Goal: Transaction & Acquisition: Purchase product/service

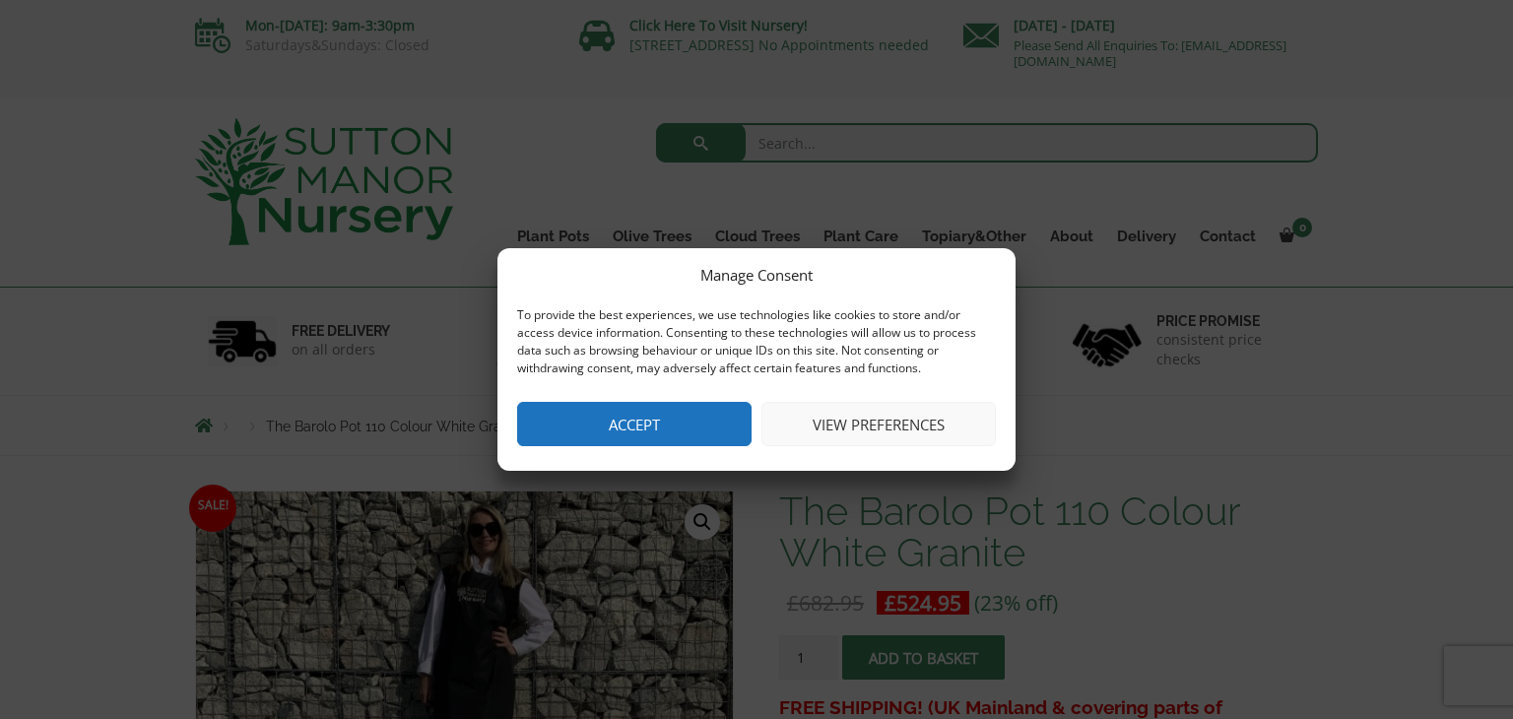
click at [689, 415] on button "Accept" at bounding box center [634, 424] width 234 height 44
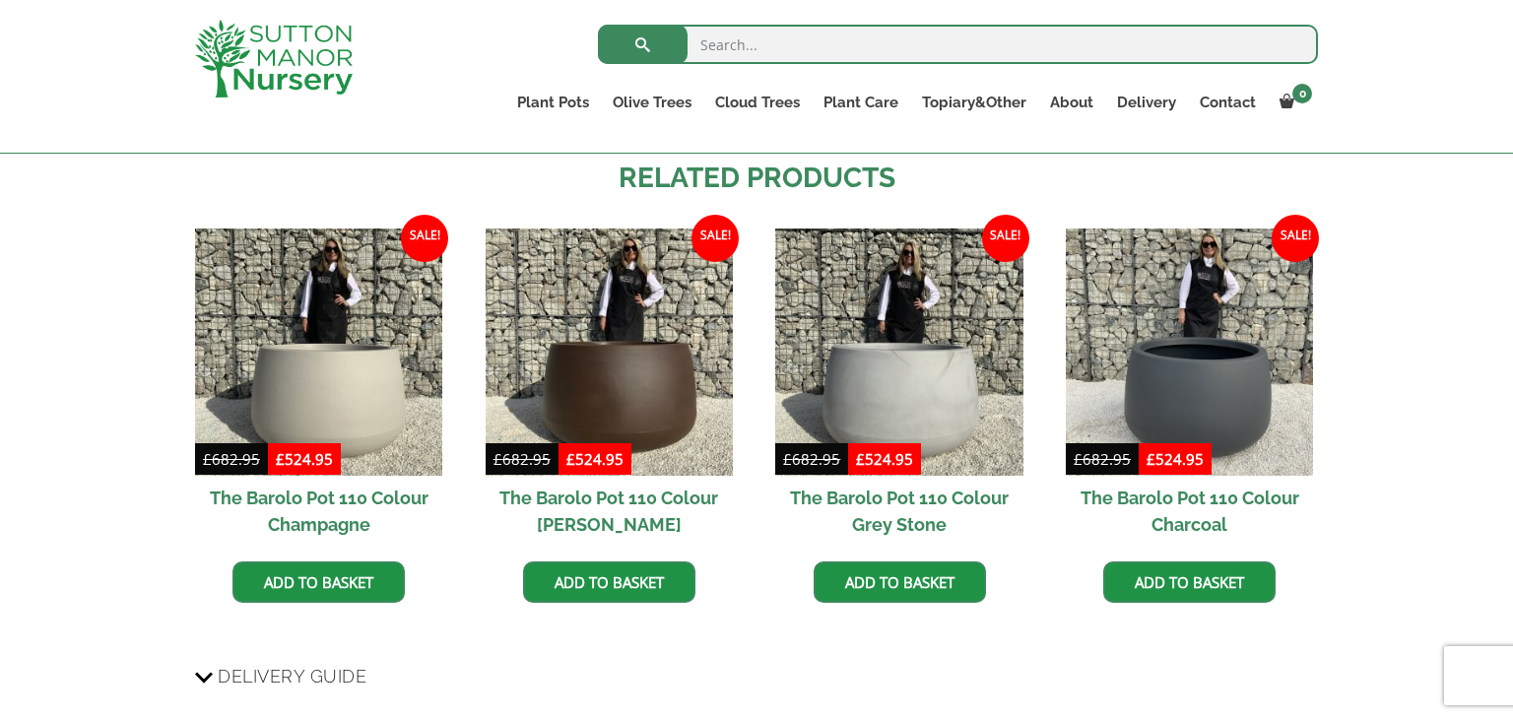
scroll to position [1184, 0]
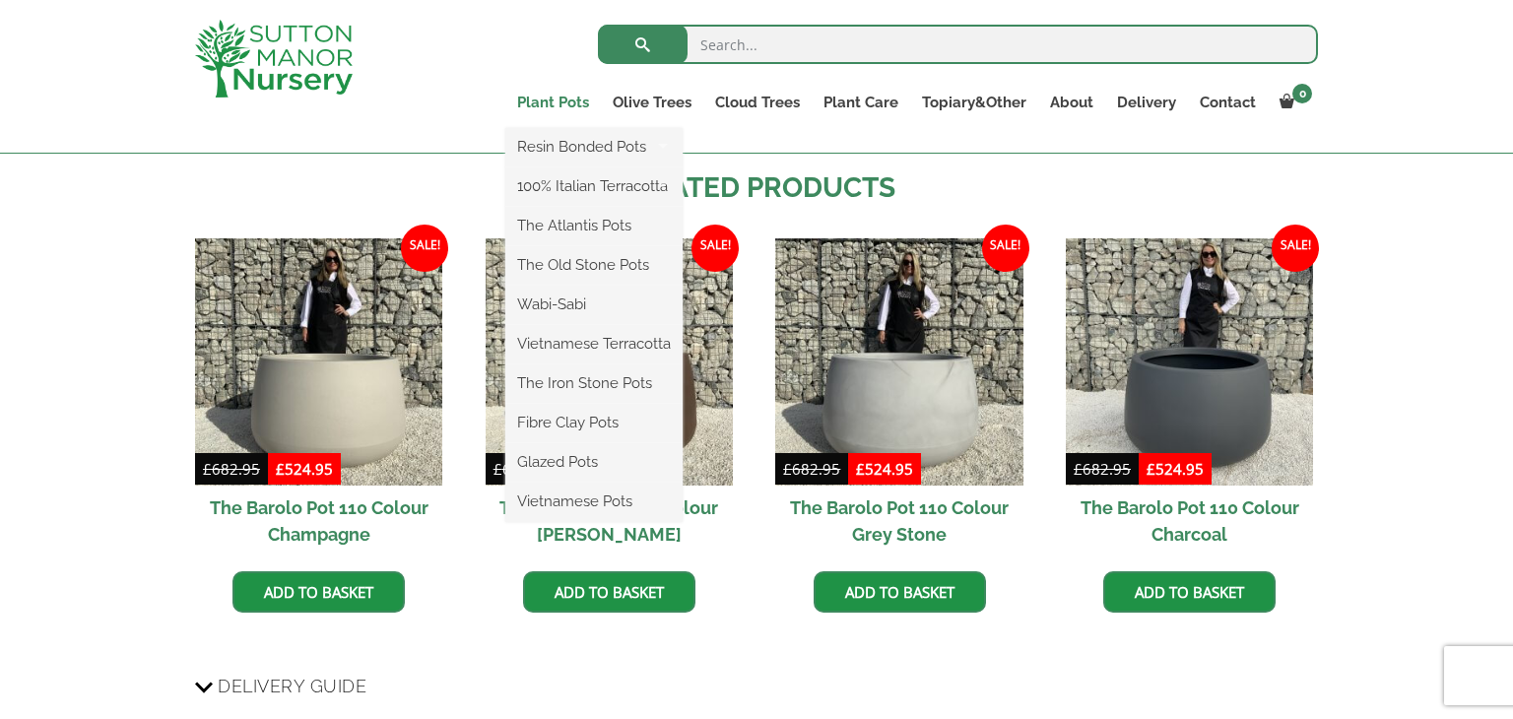
click at [540, 97] on link "Plant Pots" at bounding box center [553, 103] width 96 height 28
click at [563, 102] on link "Plant Pots" at bounding box center [553, 103] width 96 height 28
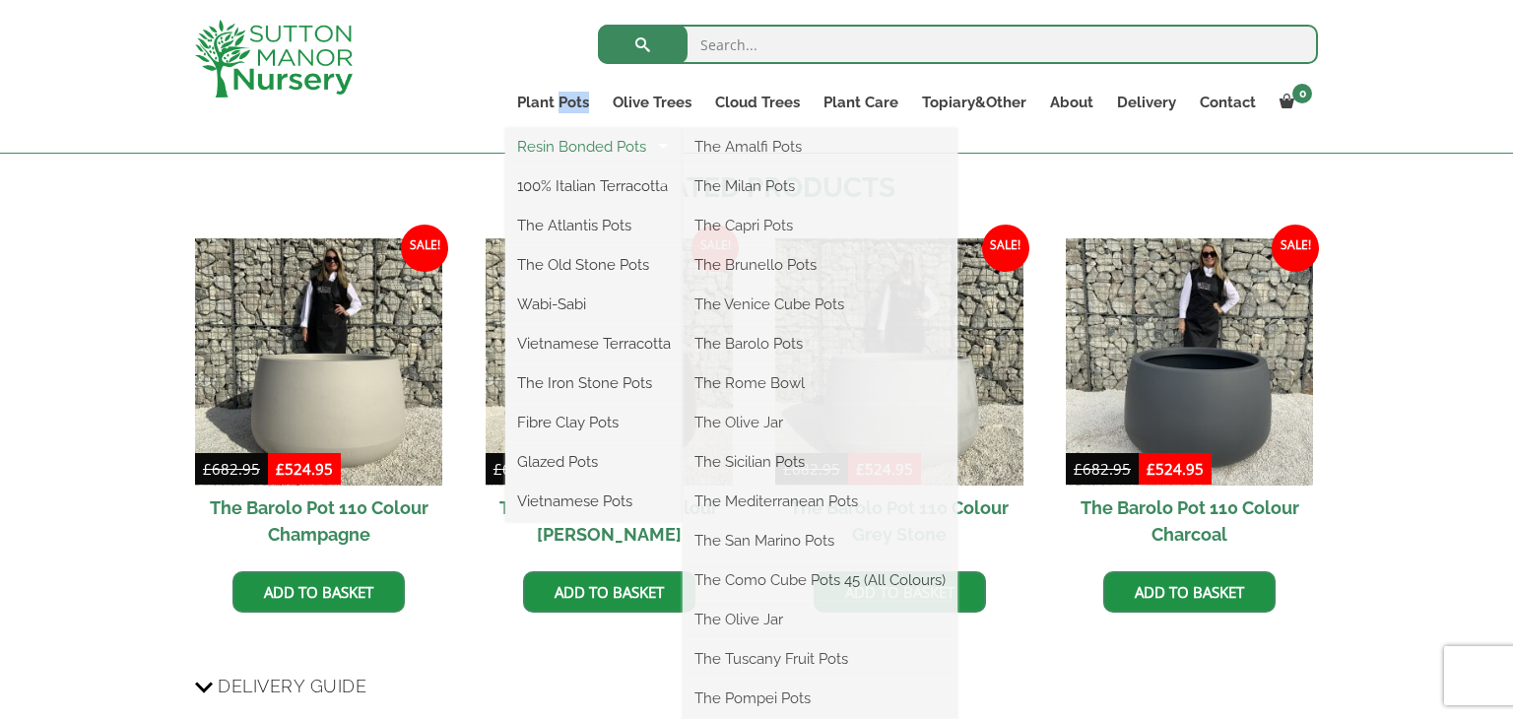
click at [572, 154] on link "Resin Bonded Pots" at bounding box center [593, 147] width 177 height 30
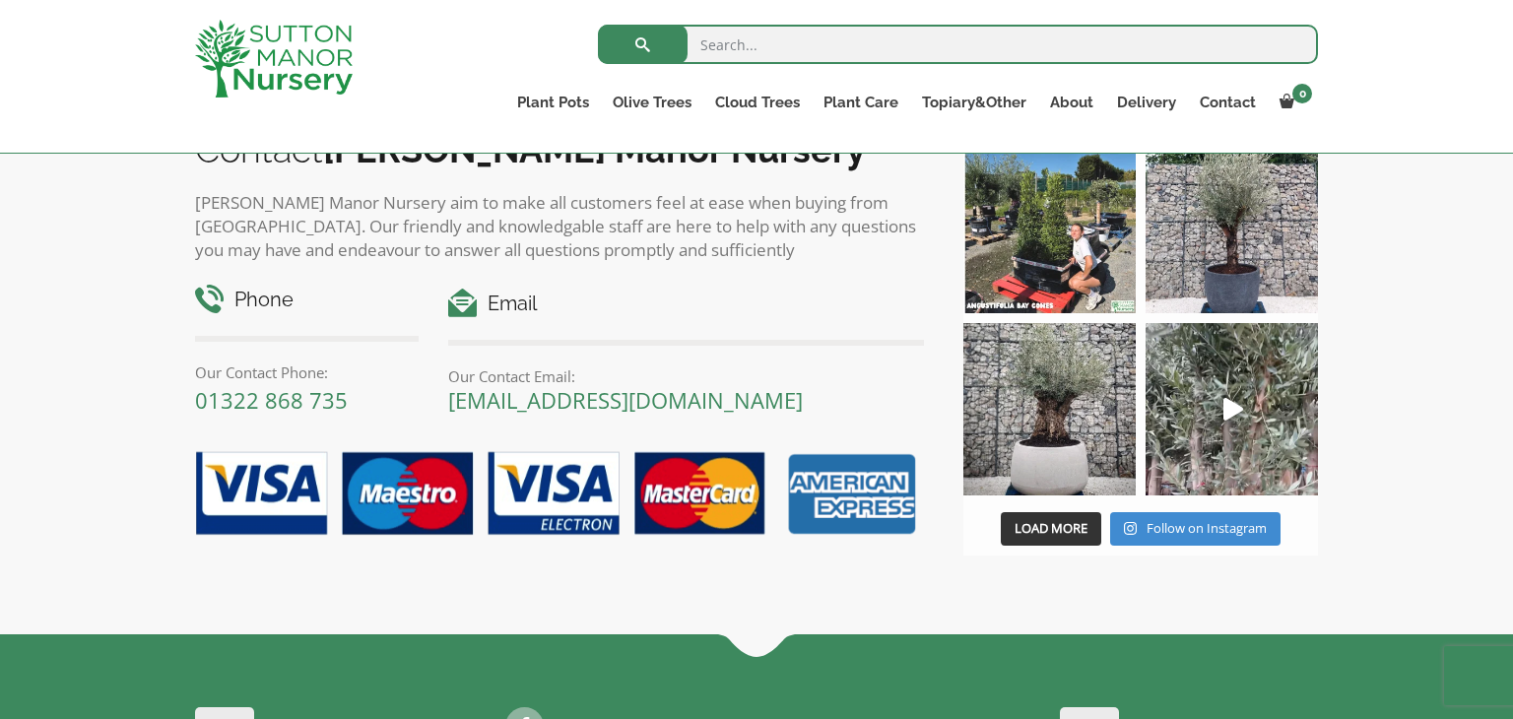
scroll to position [3407, 0]
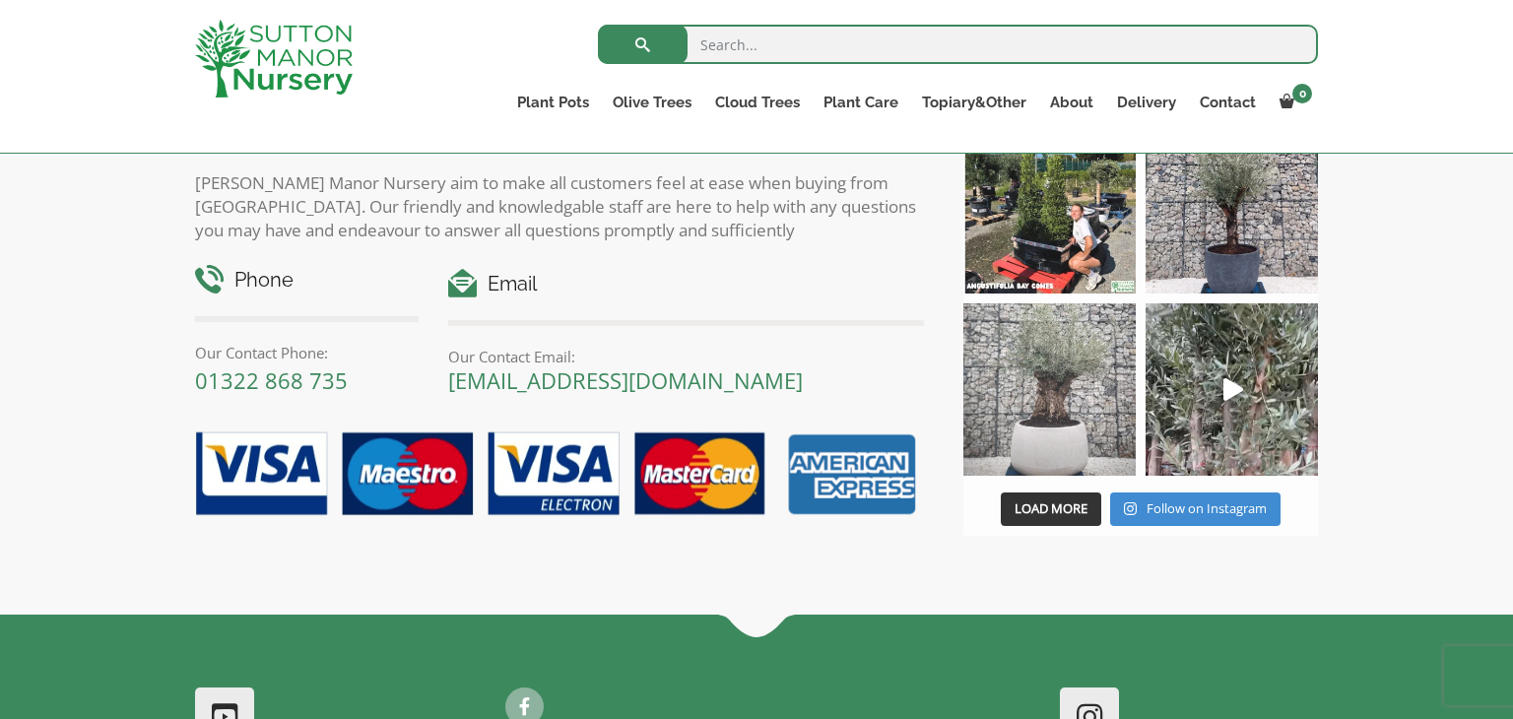
click at [1055, 424] on img at bounding box center [1049, 389] width 172 height 172
